Goal: Task Accomplishment & Management: Complete application form

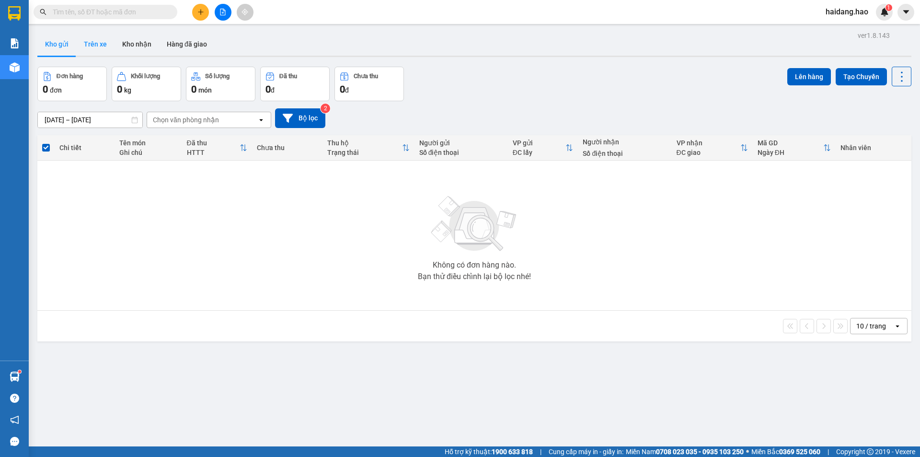
click at [91, 47] on button "Trên xe" at bounding box center [95, 44] width 38 height 23
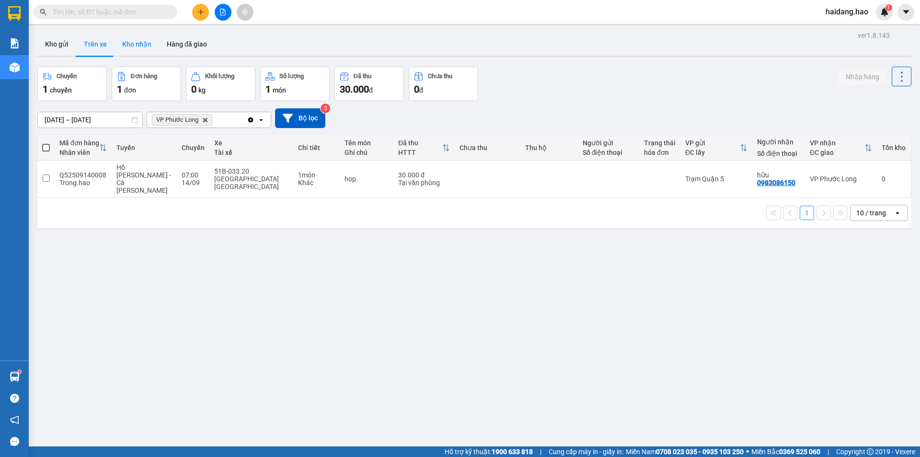
click at [139, 40] on button "Kho nhận" at bounding box center [137, 44] width 45 height 23
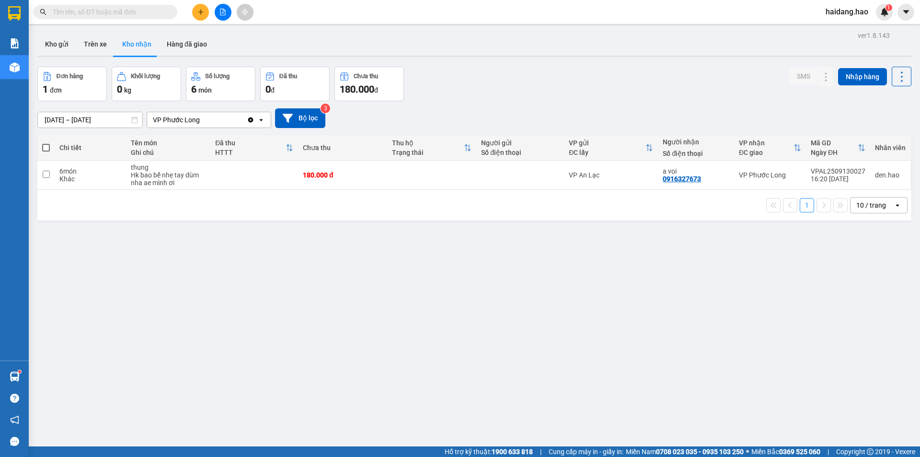
click at [115, 33] on button "Kho nhận" at bounding box center [137, 44] width 45 height 23
drag, startPoint x: 429, startPoint y: 331, endPoint x: 415, endPoint y: 336, distance: 14.4
click at [428, 331] on div "ver 1.8.143 Kho gửi Trên xe [PERSON_NAME] Hàng đã [PERSON_NAME] hàng 1 đơn [PER…" at bounding box center [475, 257] width 882 height 457
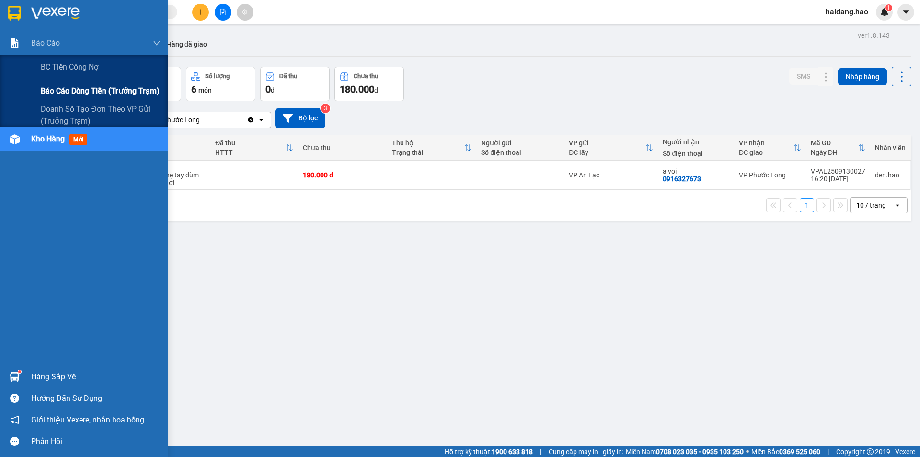
click at [76, 91] on span "Báo cáo dòng tiền (trưởng trạm)" at bounding box center [100, 91] width 119 height 12
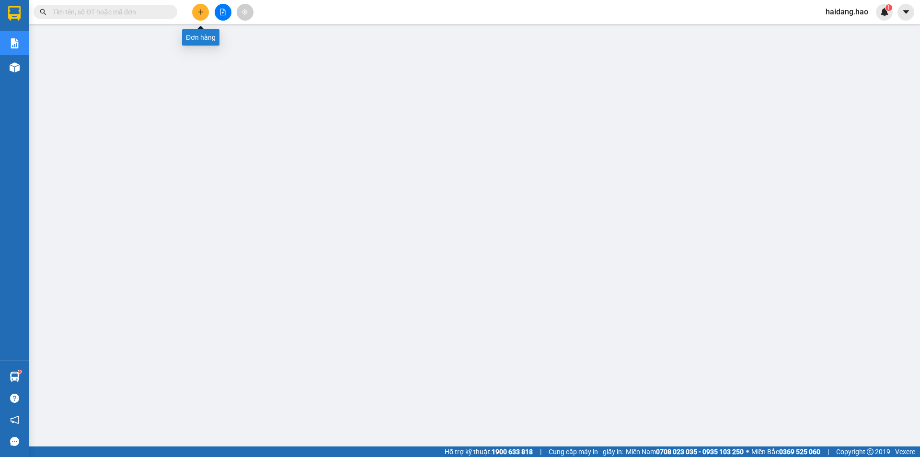
click at [200, 8] on button at bounding box center [200, 12] width 17 height 17
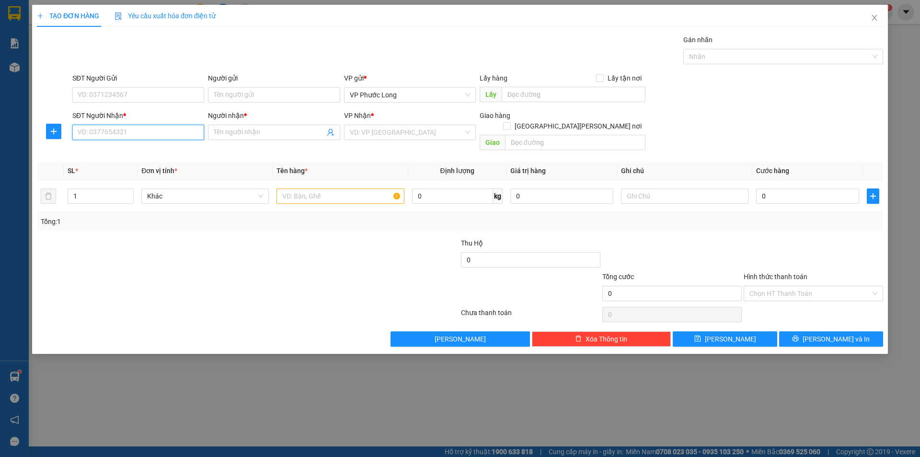
click at [183, 132] on input "SĐT Người Nhận *" at bounding box center [138, 132] width 132 height 15
click at [168, 148] on div "0966898016 - [PERSON_NAME]" at bounding box center [138, 151] width 120 height 11
type input "0966898016"
type input "HOÀNG YẾN"
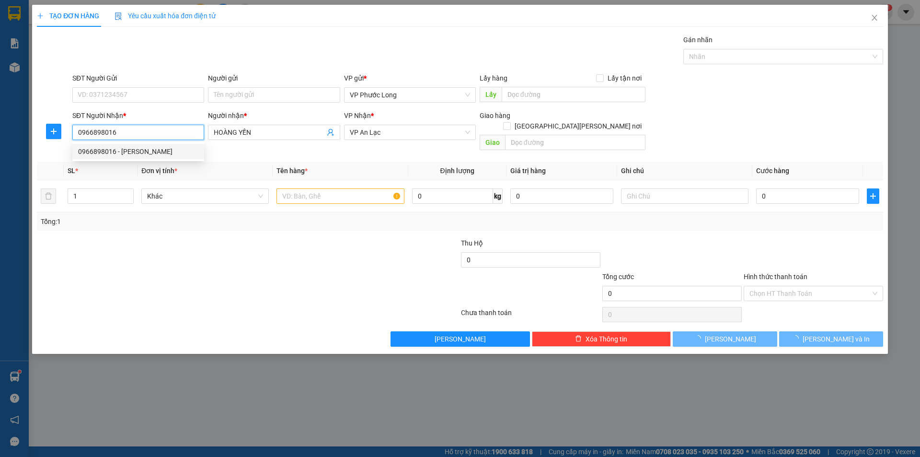
type input "40.000"
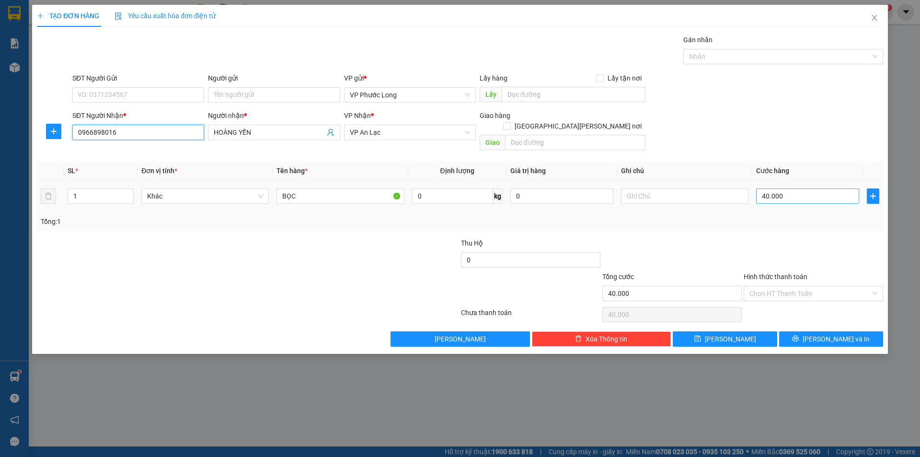
type input "0966898016"
click at [804, 189] on input "40.000" at bounding box center [807, 195] width 103 height 15
type input "0"
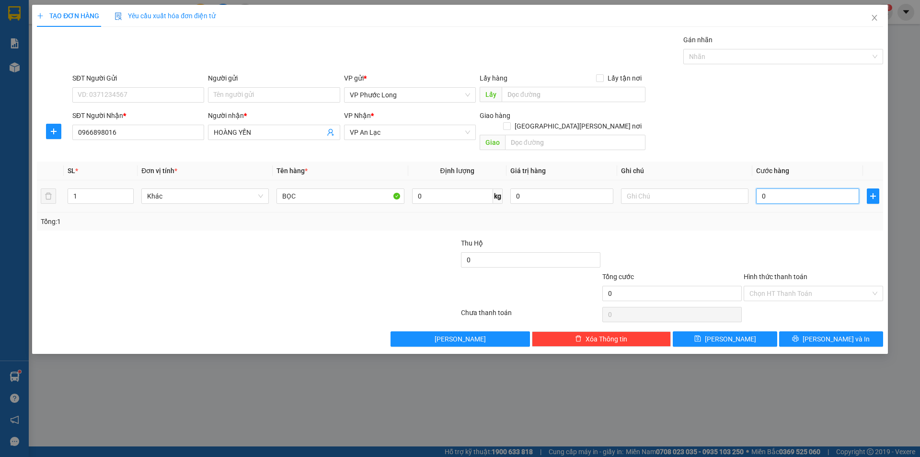
type input "7"
type input "07"
type input "70"
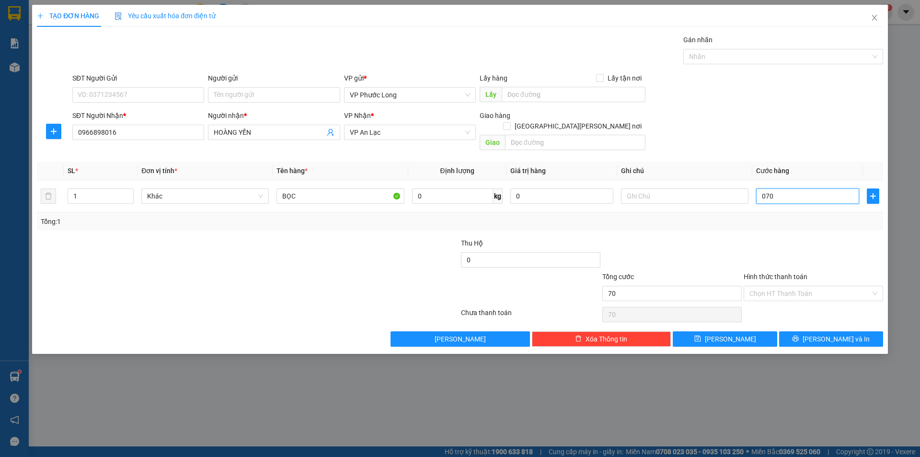
type input "070"
type input "70.000"
click at [790, 238] on div at bounding box center [813, 255] width 141 height 34
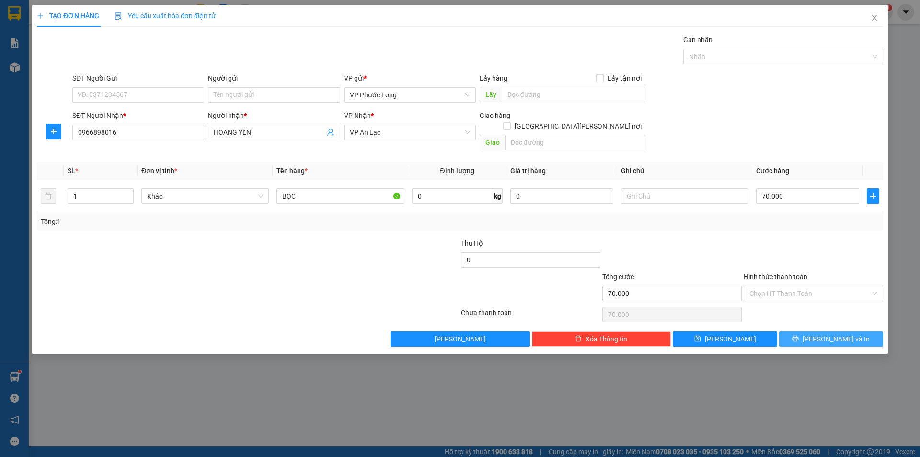
click at [799, 335] on icon "printer" at bounding box center [795, 338] width 7 height 7
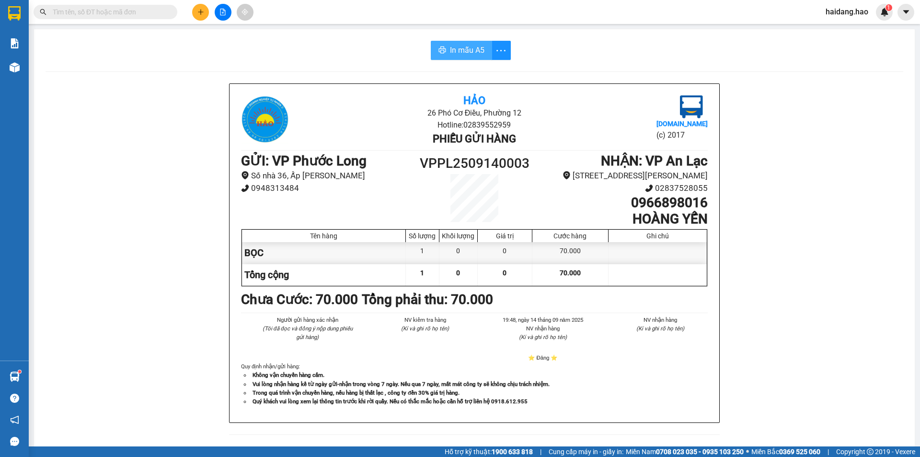
click at [464, 52] on span "In mẫu A5" at bounding box center [467, 50] width 35 height 12
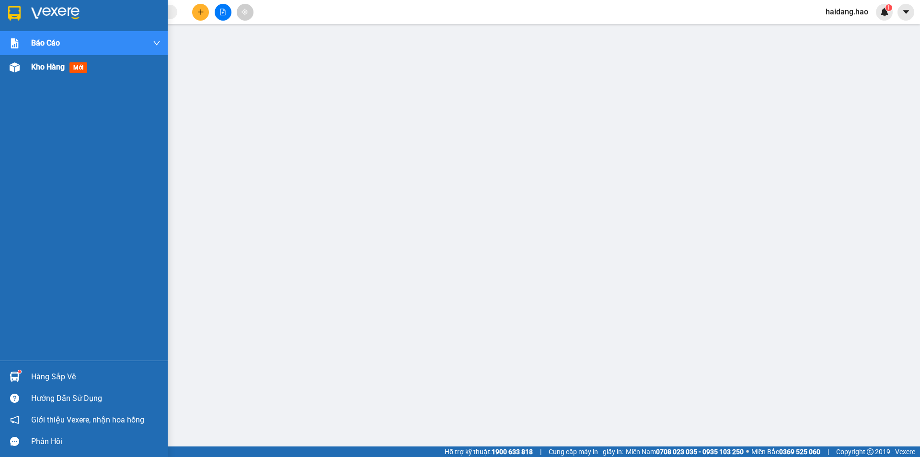
click at [55, 68] on span "Kho hàng" at bounding box center [48, 66] width 34 height 9
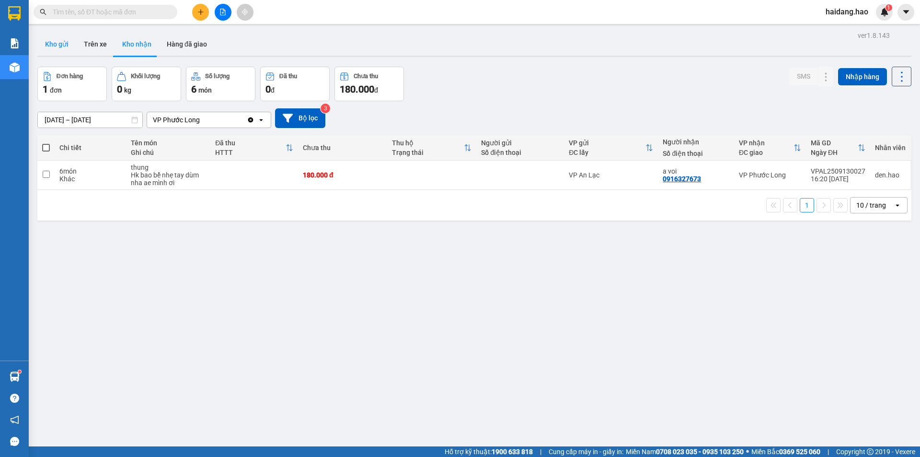
click at [52, 50] on button "Kho gửi" at bounding box center [56, 44] width 39 height 23
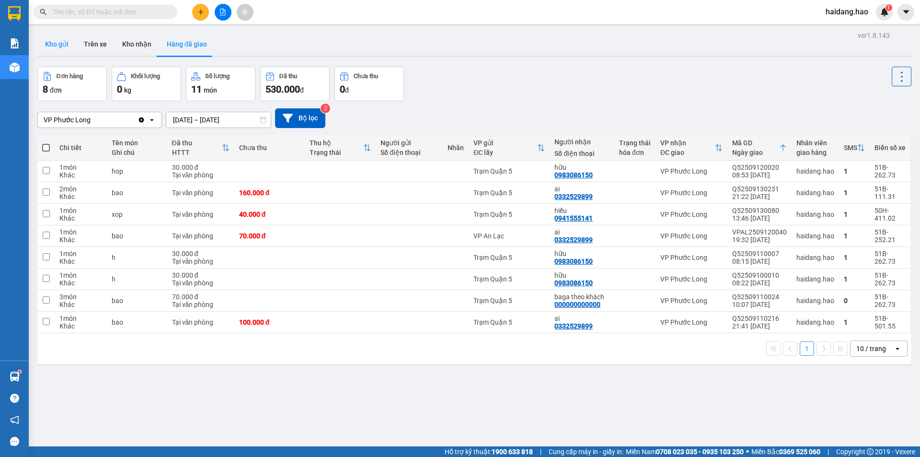
click at [56, 41] on button "Kho gửi" at bounding box center [56, 44] width 39 height 23
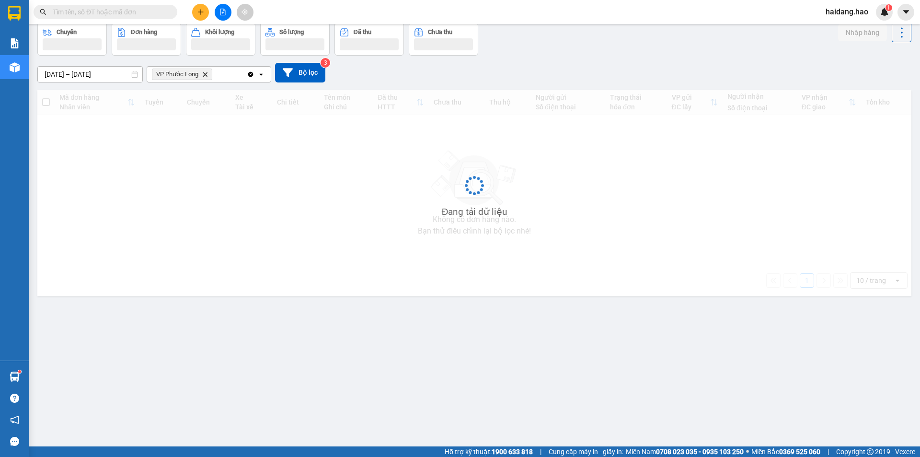
scroll to position [33, 0]
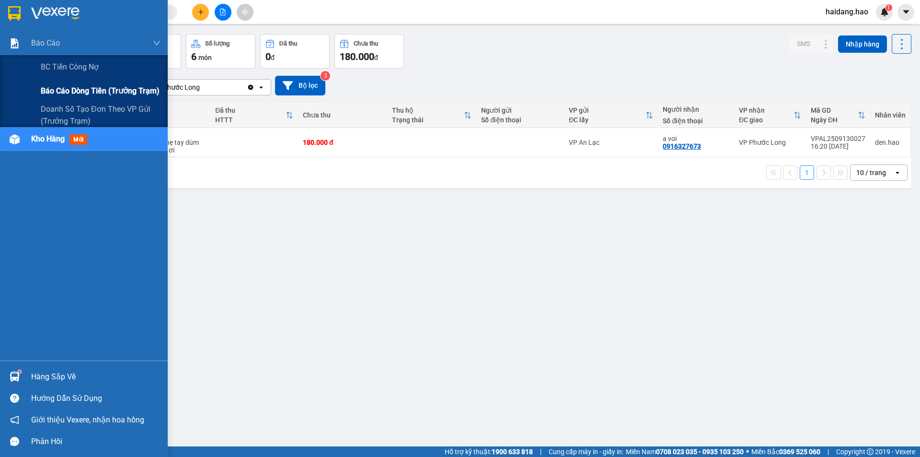
click at [76, 90] on span "Báo cáo dòng tiền (trưởng trạm)" at bounding box center [100, 91] width 119 height 12
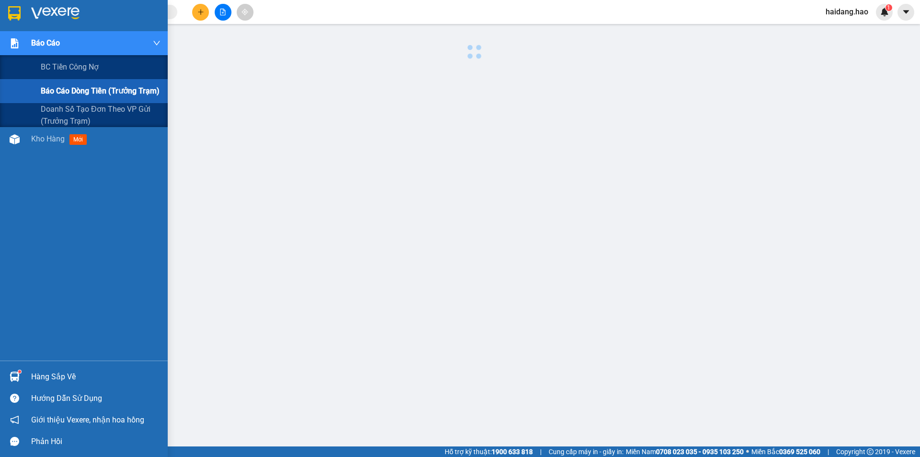
scroll to position [19, 0]
